Goal: Information Seeking & Learning: Learn about a topic

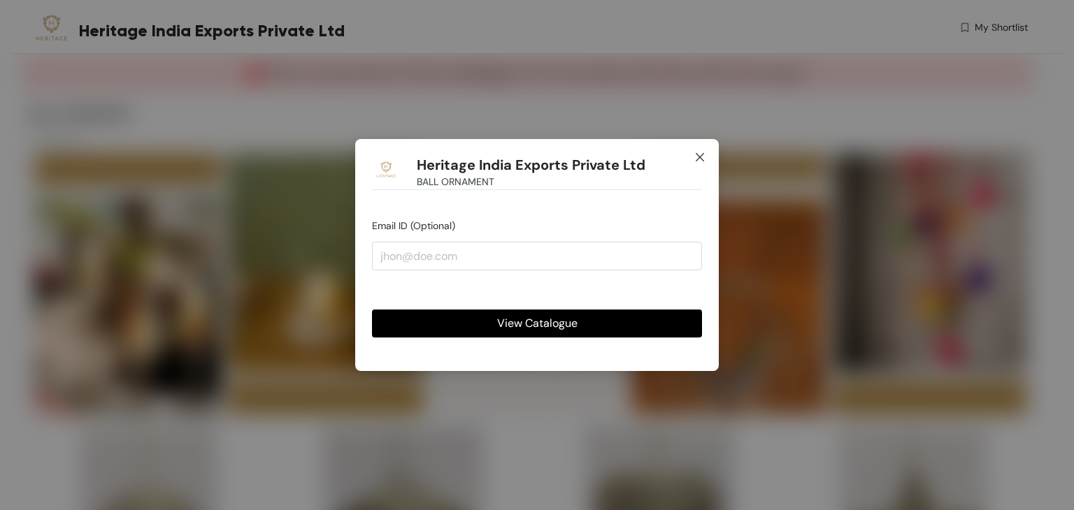
click at [698, 157] on icon "close" at bounding box center [699, 157] width 8 height 8
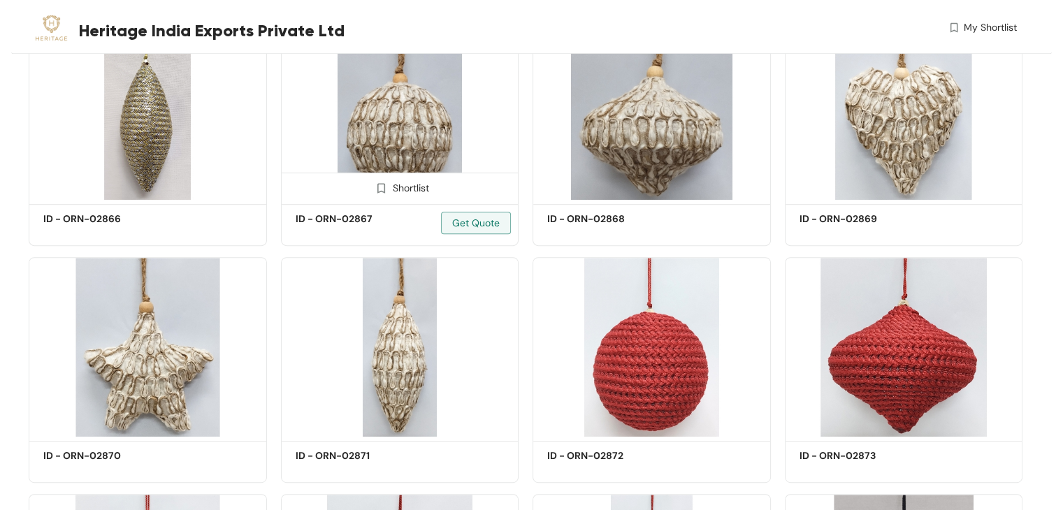
scroll to position [489, 0]
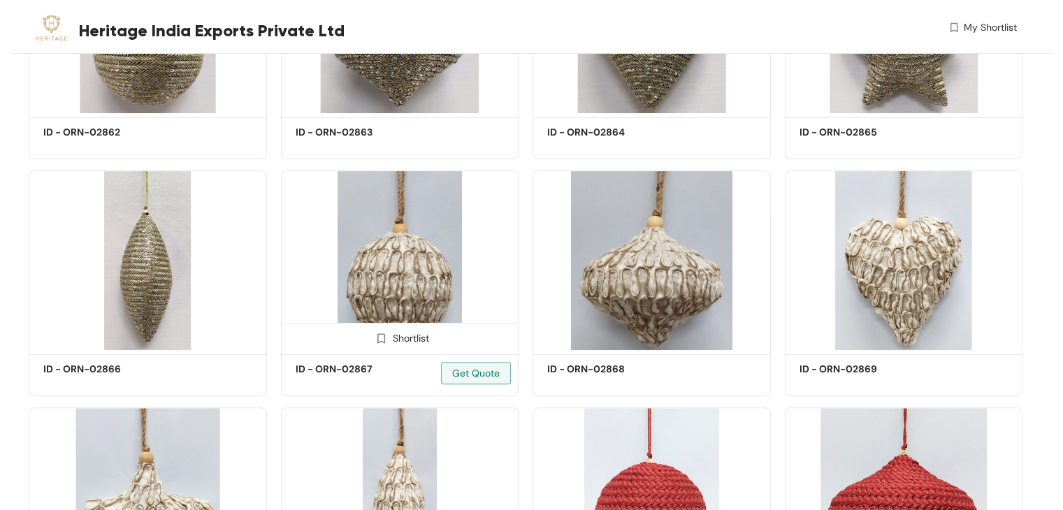
click at [419, 222] on img at bounding box center [400, 261] width 238 height 180
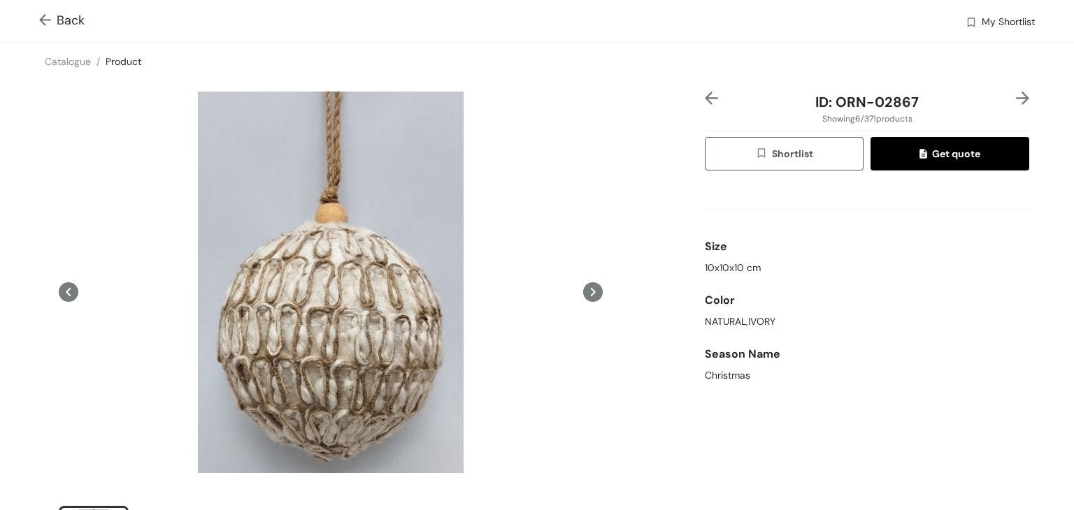
click at [43, 20] on img at bounding box center [47, 21] width 17 height 15
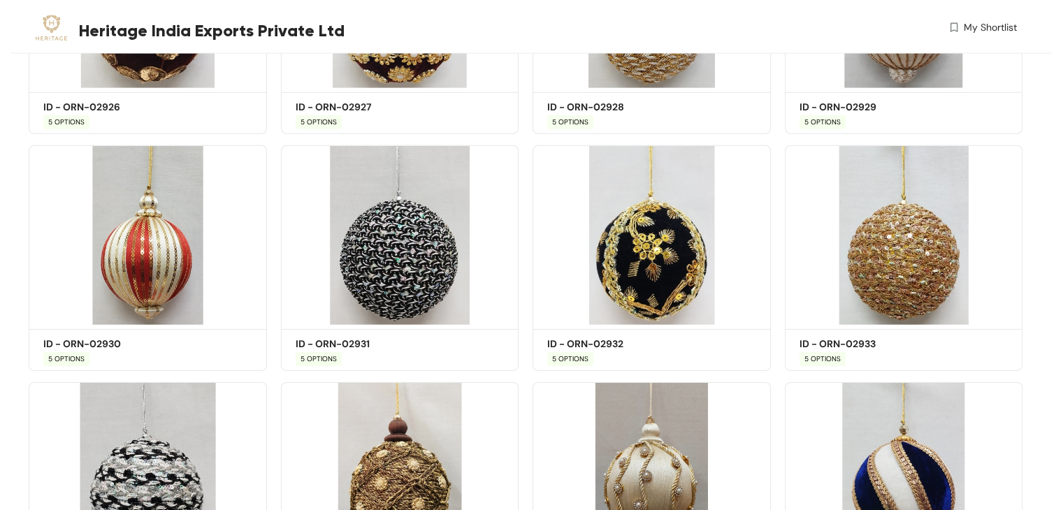
scroll to position [4470, 0]
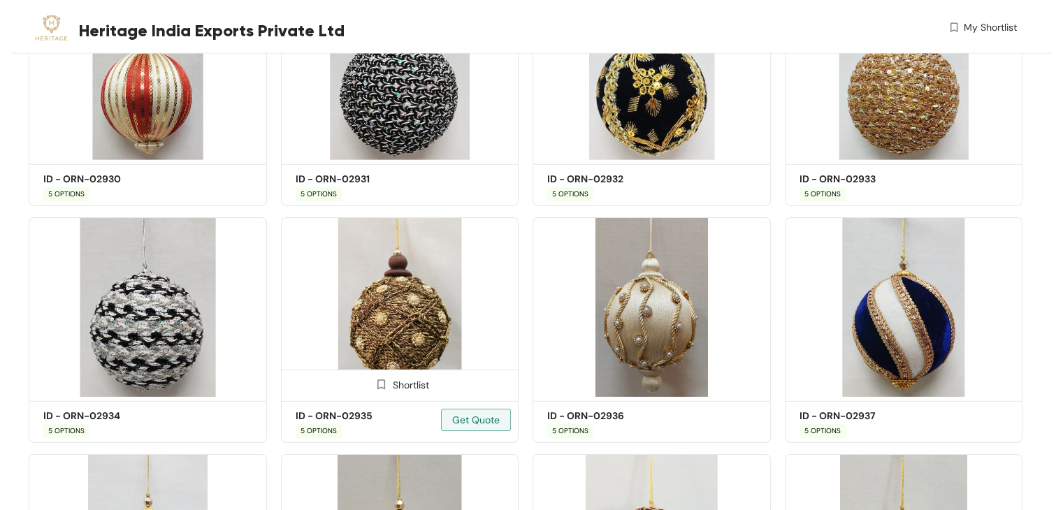
click at [378, 378] on div "Shortlist" at bounding box center [400, 384] width 237 height 28
click at [384, 317] on img at bounding box center [400, 307] width 238 height 180
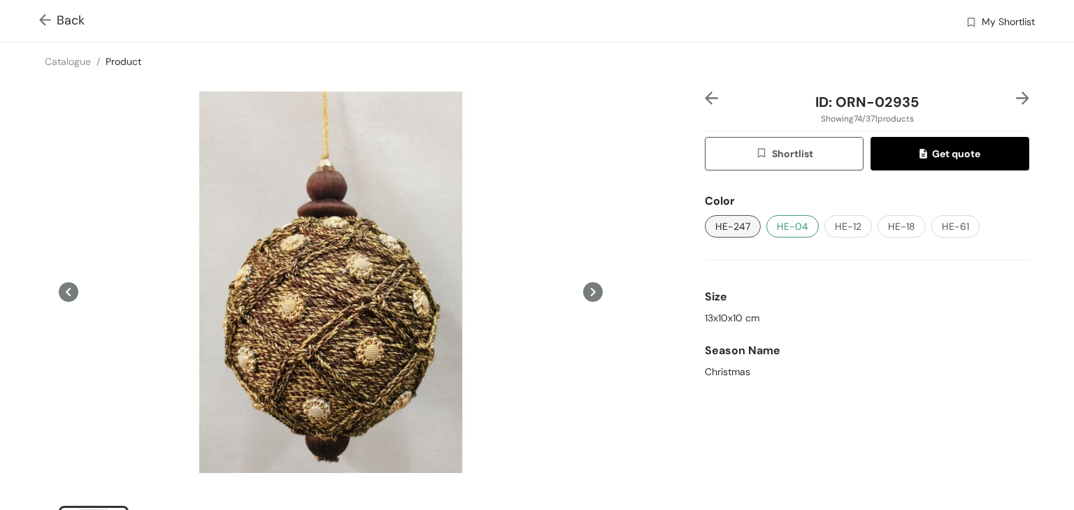
click at [792, 231] on span "HE-04" at bounding box center [791, 226] width 31 height 15
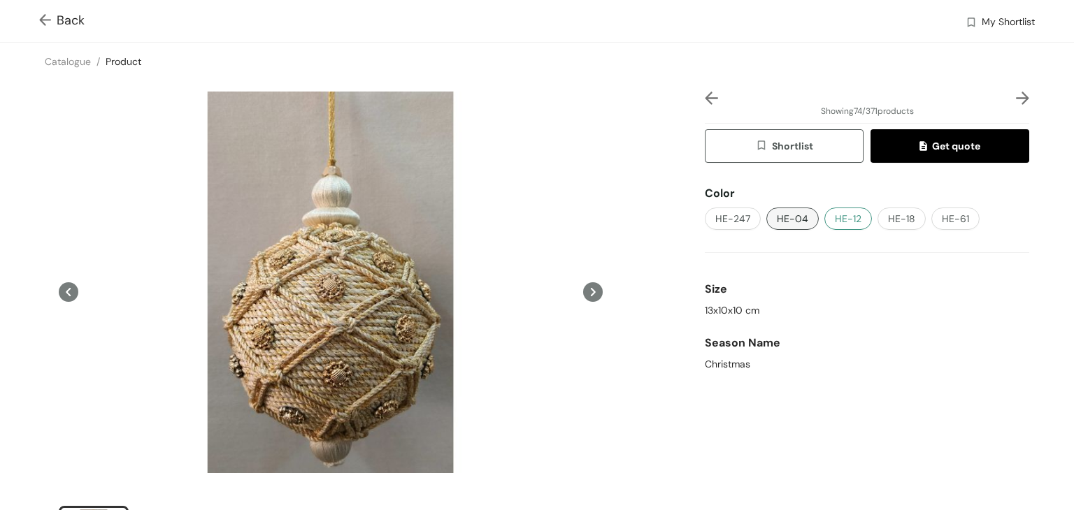
click at [854, 222] on button "HE-12" at bounding box center [848, 219] width 48 height 22
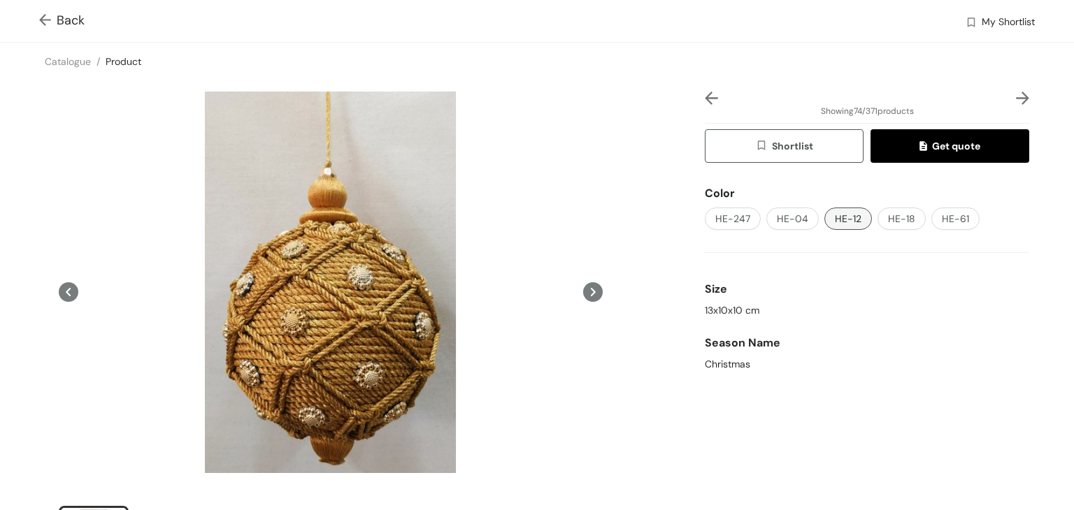
click at [46, 15] on img at bounding box center [47, 21] width 17 height 15
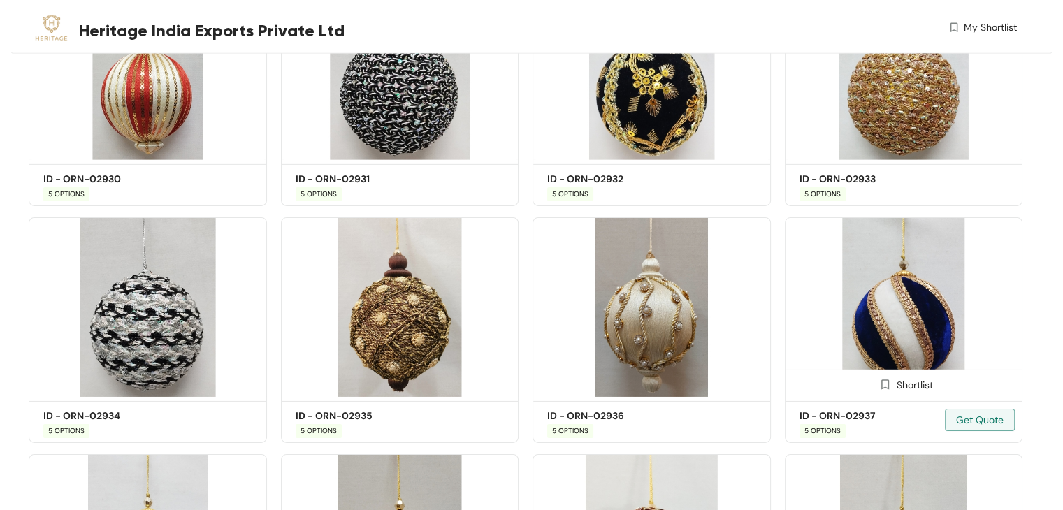
scroll to position [4680, 0]
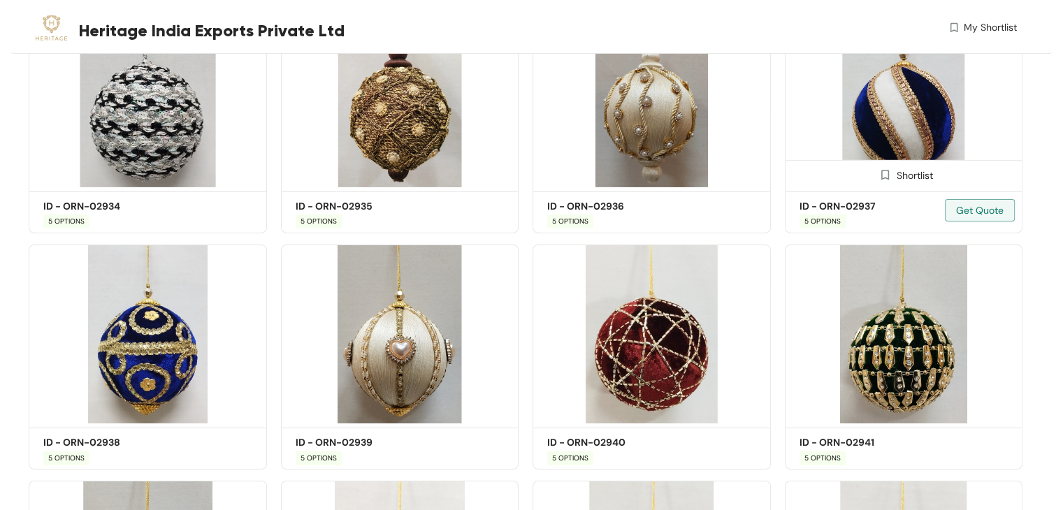
click at [895, 127] on img at bounding box center [904, 98] width 238 height 180
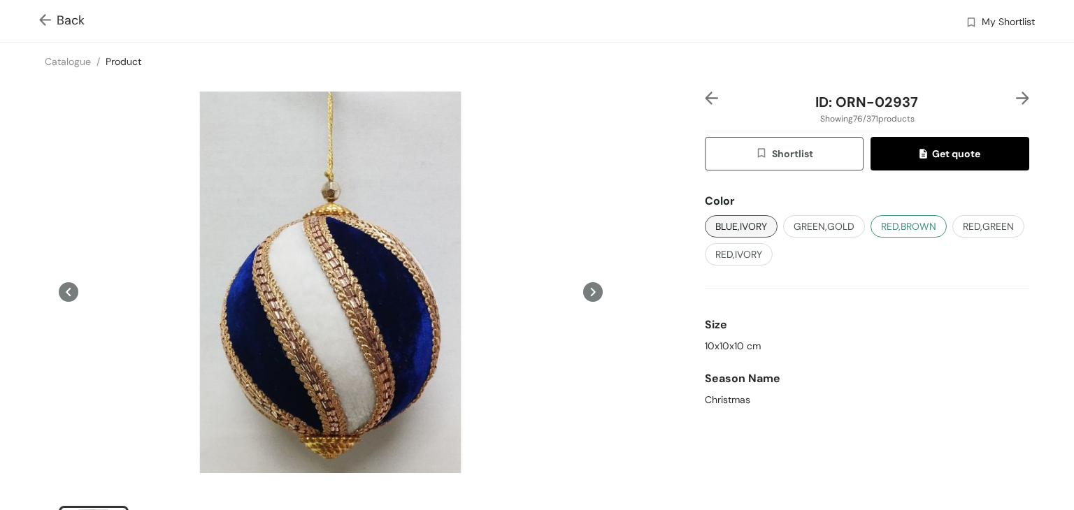
click at [881, 229] on span "RED,BROWN" at bounding box center [908, 226] width 55 height 15
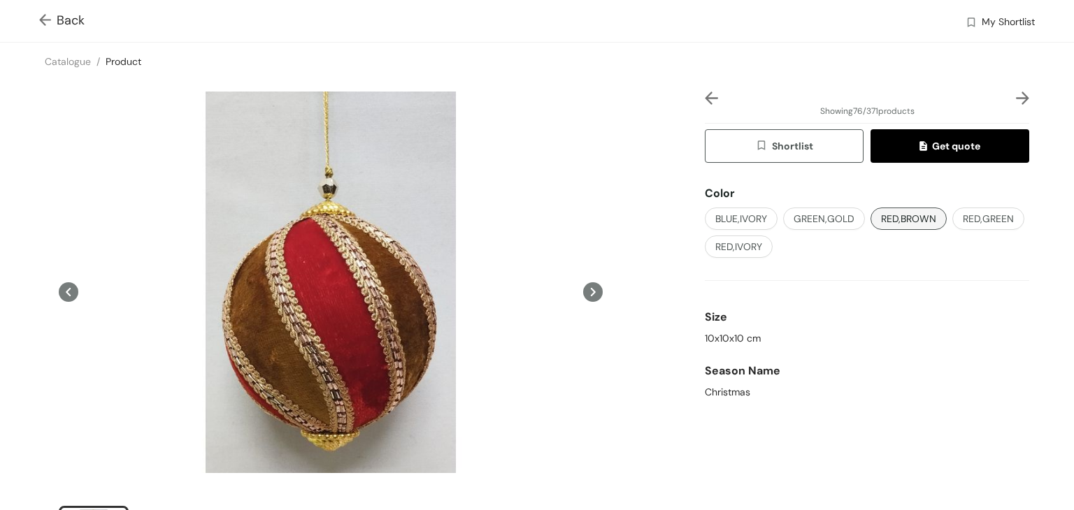
click at [47, 20] on img at bounding box center [47, 21] width 17 height 15
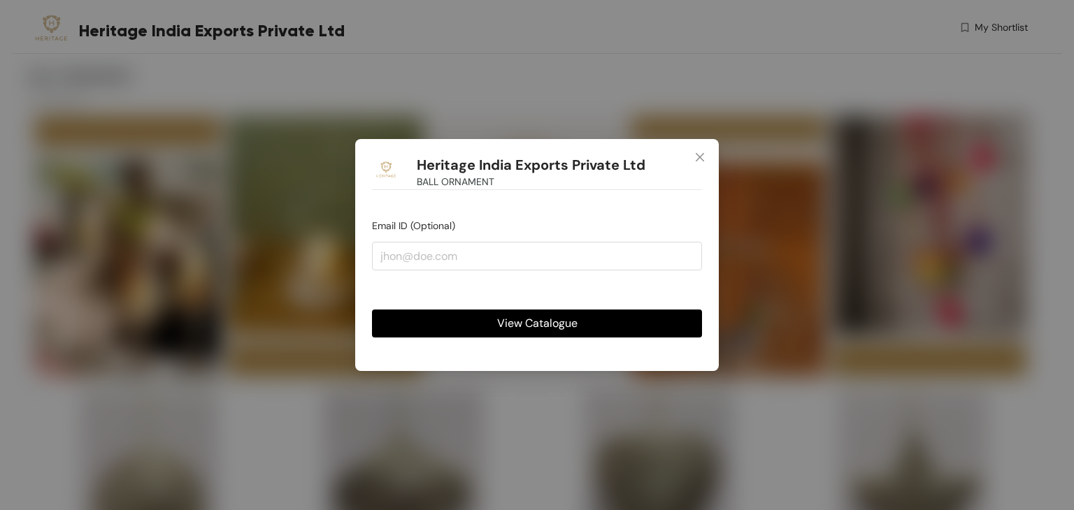
drag, startPoint x: 534, startPoint y: 322, endPoint x: 542, endPoint y: 324, distance: 8.0
click at [534, 324] on span "View Catalogue" at bounding box center [537, 323] width 80 height 17
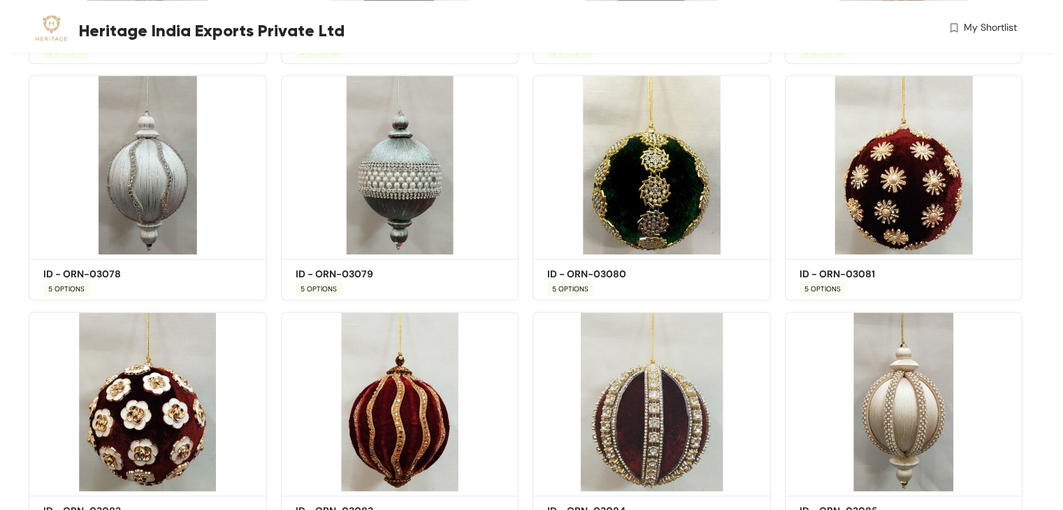
scroll to position [13358, 0]
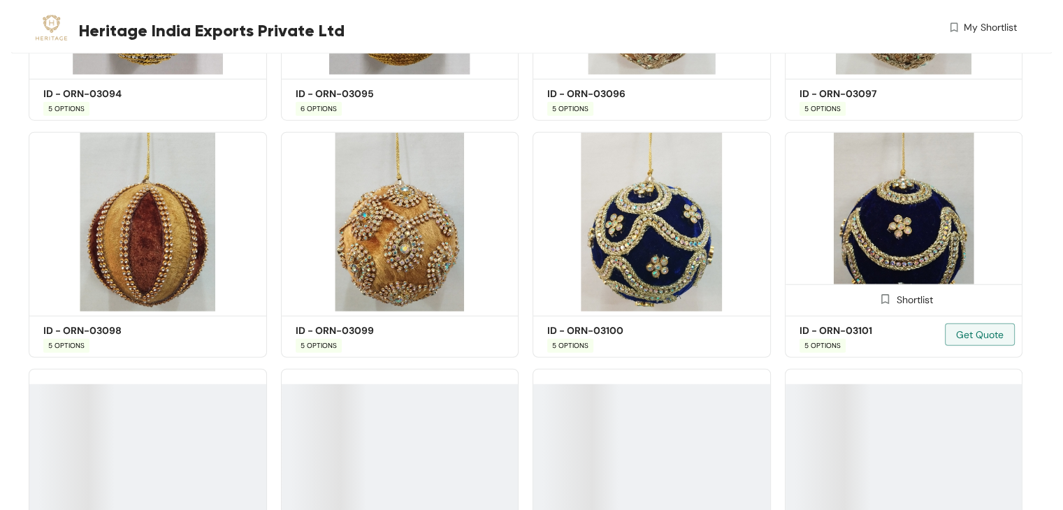
click at [895, 274] on img at bounding box center [904, 222] width 238 height 180
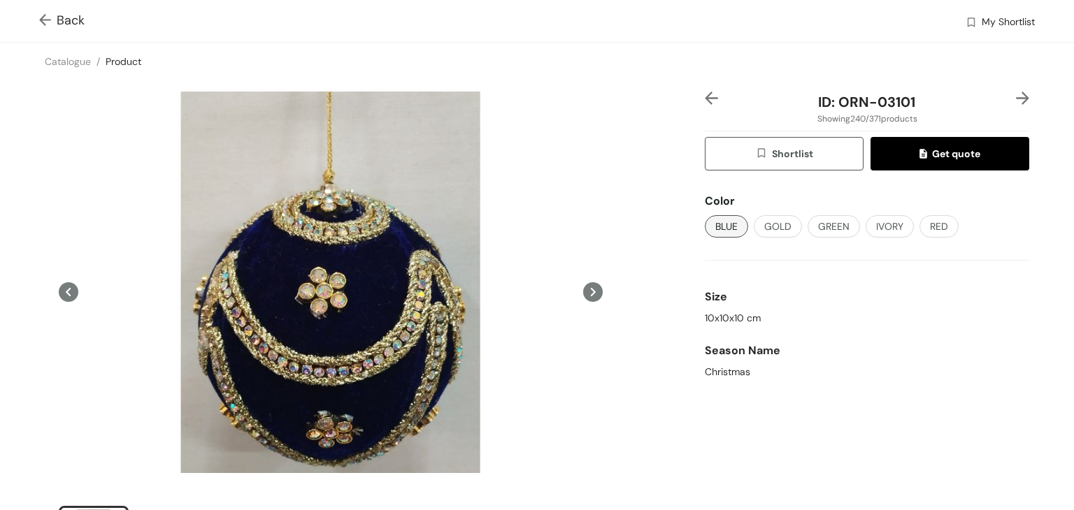
drag, startPoint x: 47, startPoint y: 14, endPoint x: 1062, endPoint y: 291, distance: 1052.7
click at [47, 15] on img at bounding box center [47, 21] width 17 height 15
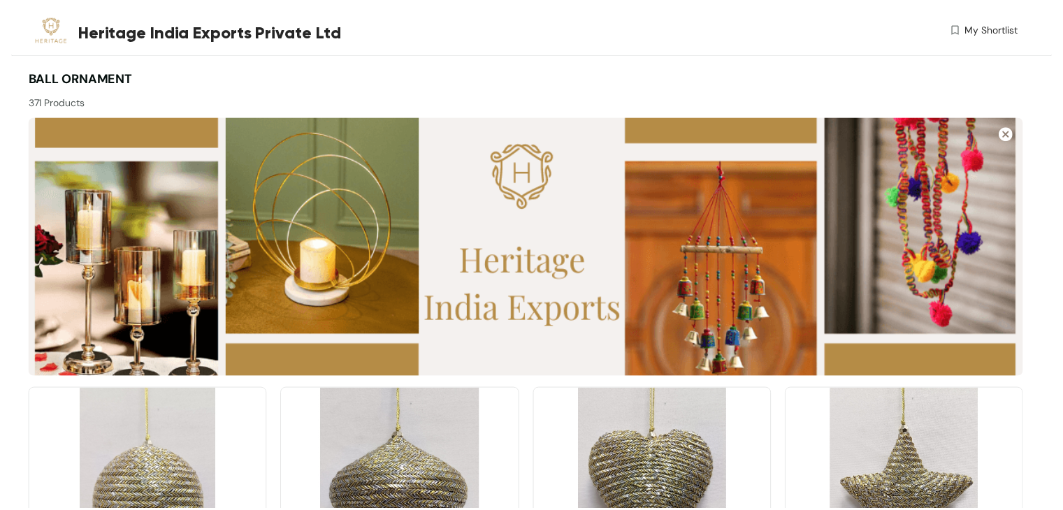
scroll to position [368, 0]
